Goal: Obtain resource: Download file/media

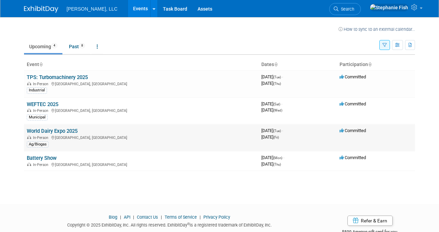
click at [43, 132] on link "World Dairy Expo 2025" at bounding box center [52, 131] width 51 height 6
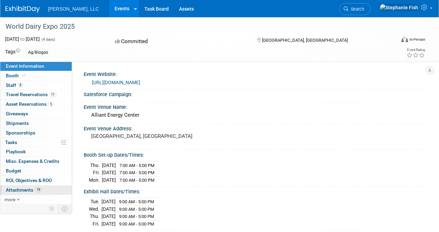
click at [32, 188] on span "Attachments 19" at bounding box center [24, 190] width 36 height 5
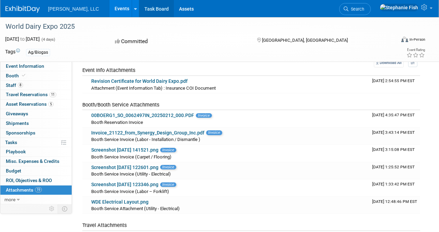
scroll to position [26, 0]
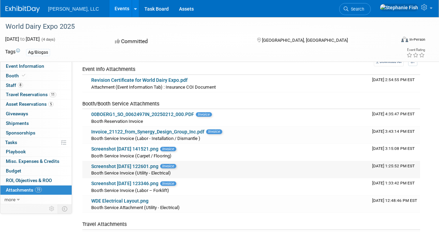
click at [122, 168] on link "Screenshot 2025-09-09 122601.png" at bounding box center [124, 166] width 67 height 5
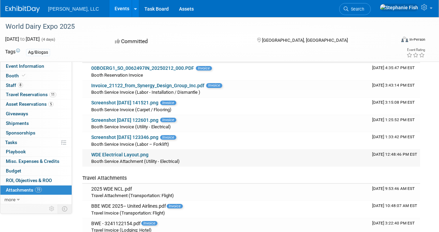
scroll to position [80, 0]
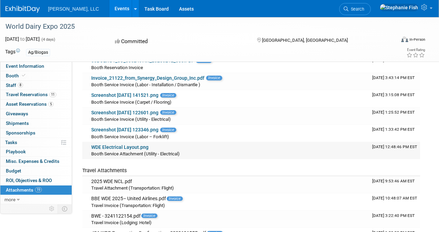
click at [123, 150] on div "WDE Electrical Layout.png" at bounding box center [228, 148] width 275 height 6
click at [126, 149] on link "WDE Electrical Layout.png" at bounding box center [119, 147] width 57 height 5
